Goal: Find specific page/section: Find specific page/section

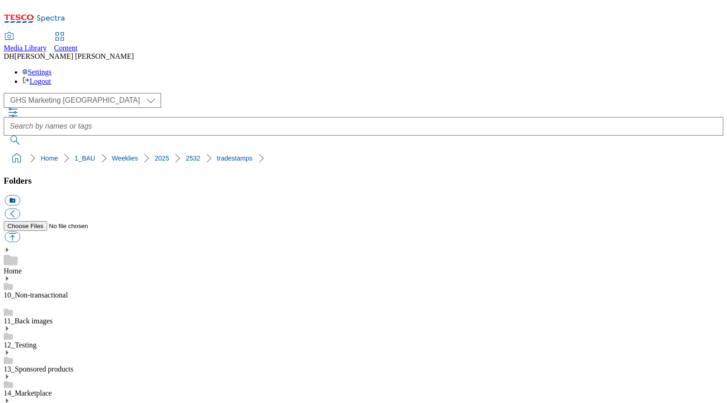
select select "flare-ghs-mktg"
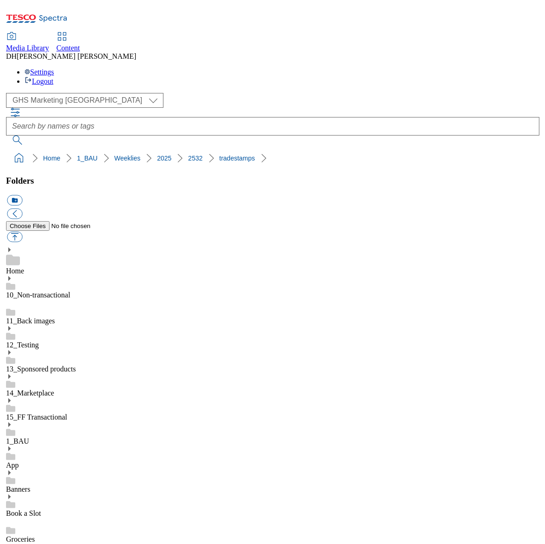
scroll to position [780, 0]
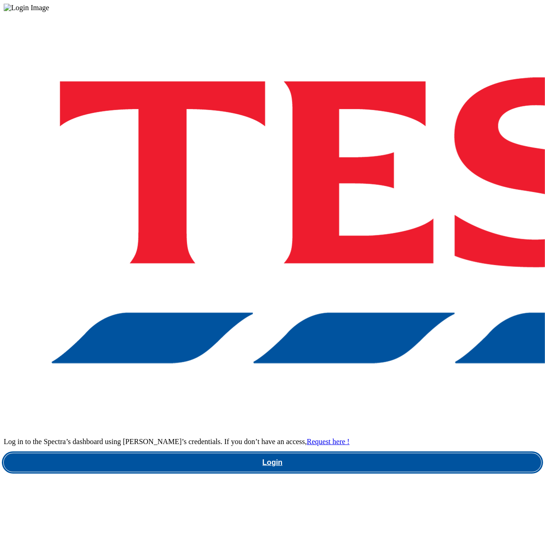
click at [384, 454] on link "Login" at bounding box center [272, 463] width 537 height 19
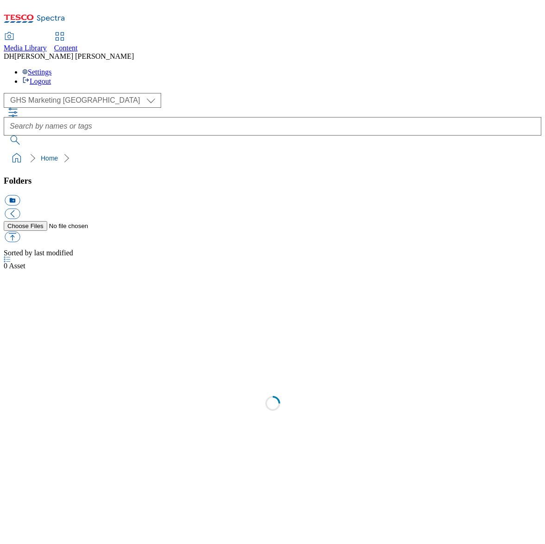
select select "flare-ghs-mktg"
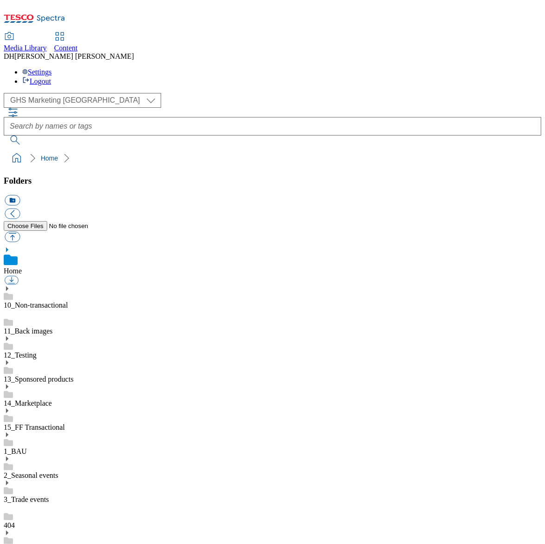
click at [27, 448] on link "1_BAU" at bounding box center [15, 452] width 23 height 8
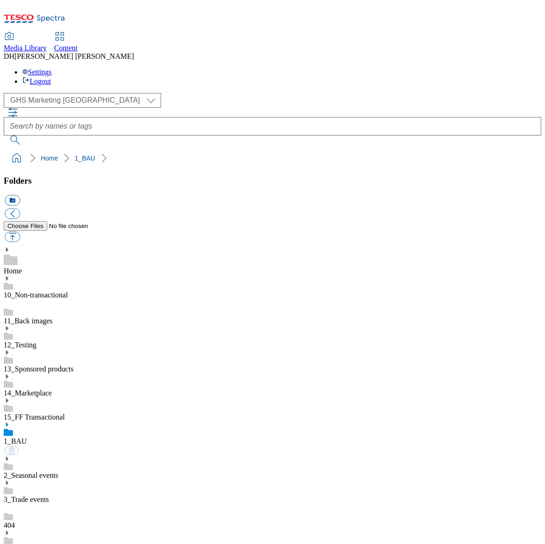
click at [10, 422] on icon at bounding box center [7, 425] width 6 height 6
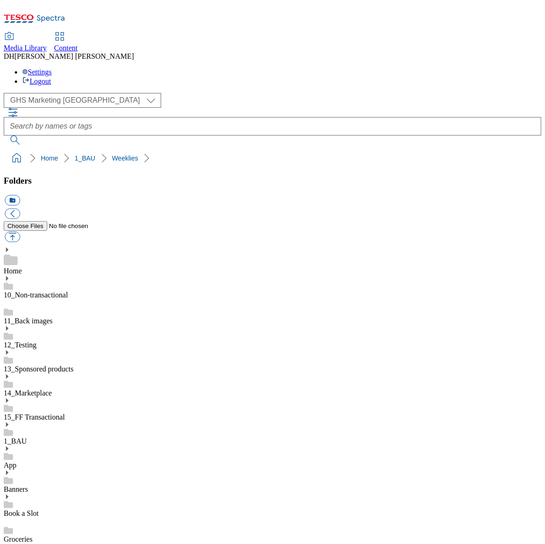
scroll to position [423, 0]
drag, startPoint x: 405, startPoint y: 288, endPoint x: 455, endPoint y: 303, distance: 52.6
drag, startPoint x: 185, startPoint y: 432, endPoint x: 207, endPoint y: 429, distance: 22.9
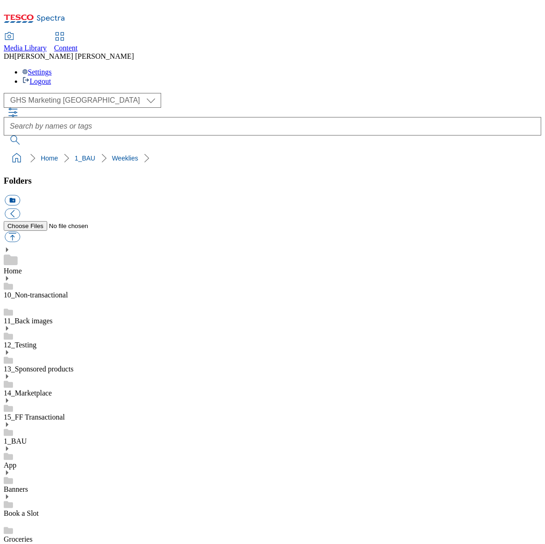
scroll to position [695, 0]
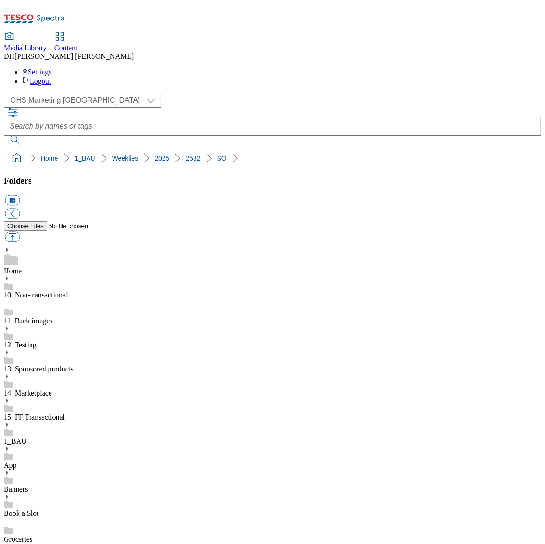
drag, startPoint x: 401, startPoint y: 264, endPoint x: 533, endPoint y: 266, distance: 131.5
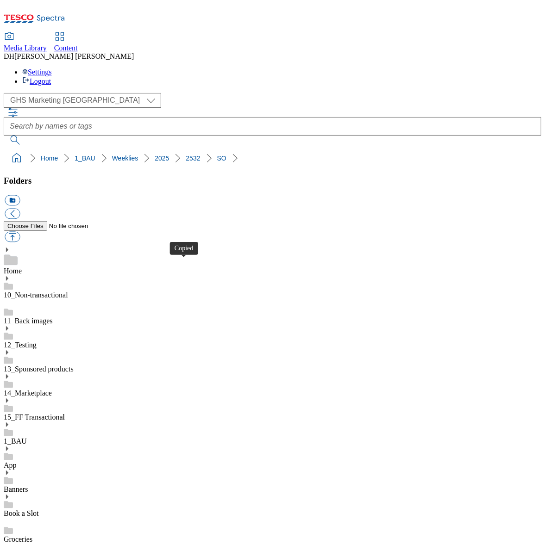
drag, startPoint x: 180, startPoint y: 264, endPoint x: 517, endPoint y: 293, distance: 338.1
drag, startPoint x: 240, startPoint y: 412, endPoint x: 256, endPoint y: 408, distance: 17.2
